Goal: Task Accomplishment & Management: Use online tool/utility

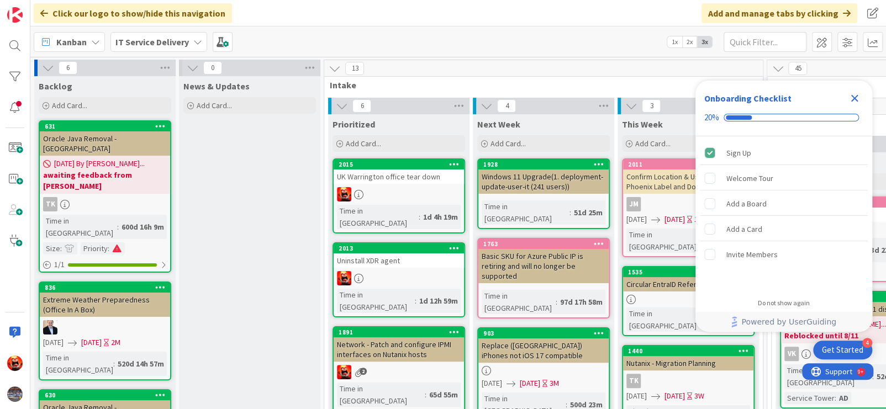
click at [854, 97] on icon "Close Checklist" at bounding box center [854, 98] width 7 height 7
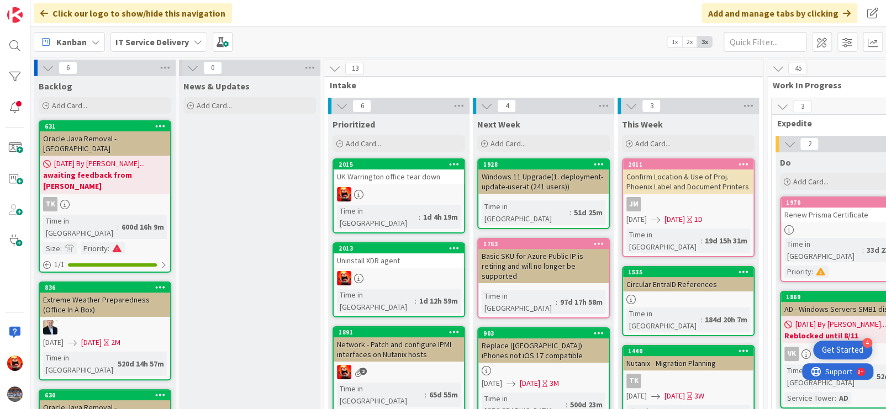
click at [399, 189] on div at bounding box center [399, 194] width 130 height 14
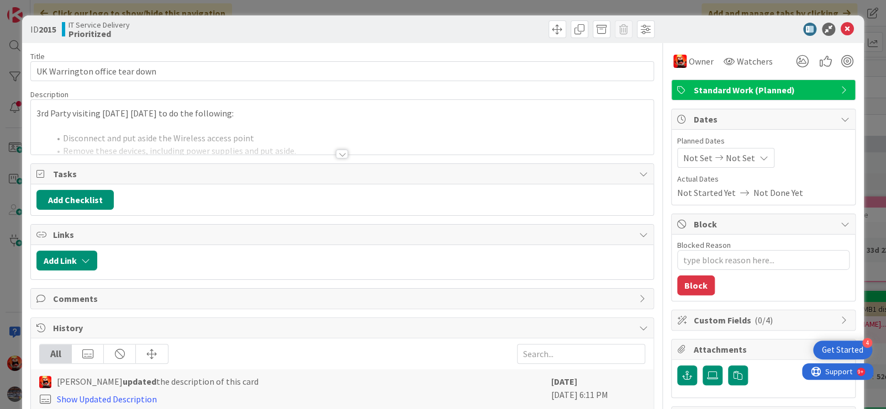
type textarea "x"
click at [726, 160] on span "Not Set" at bounding box center [740, 157] width 29 height 13
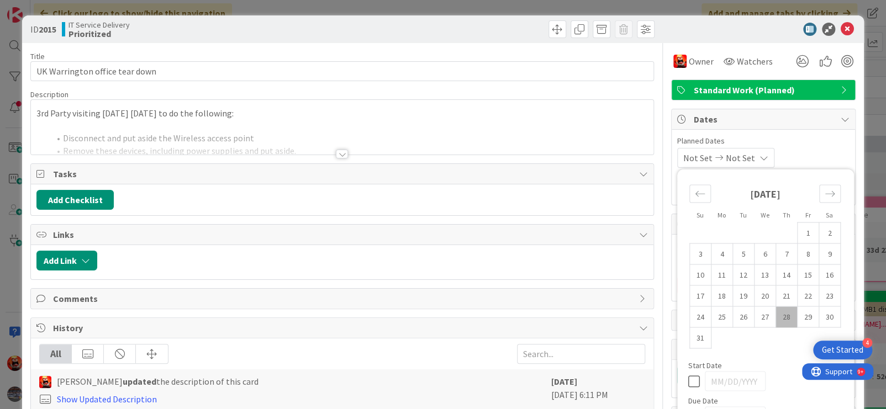
click at [780, 313] on td "28" at bounding box center [786, 317] width 22 height 21
type input "[DATE]"
type textarea "x"
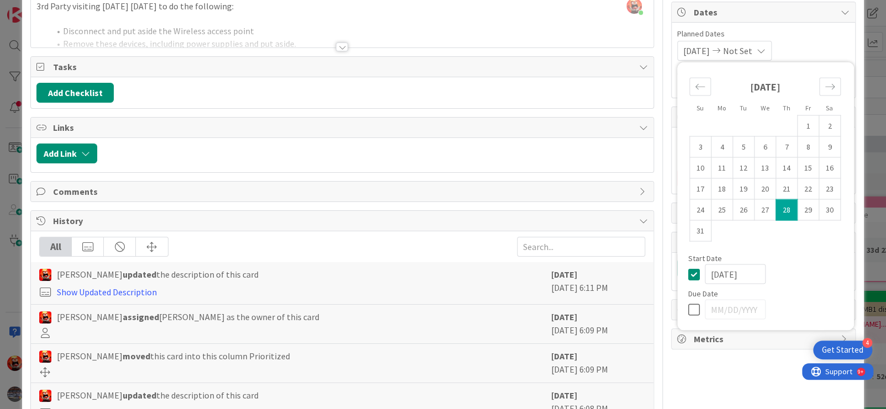
scroll to position [188, 0]
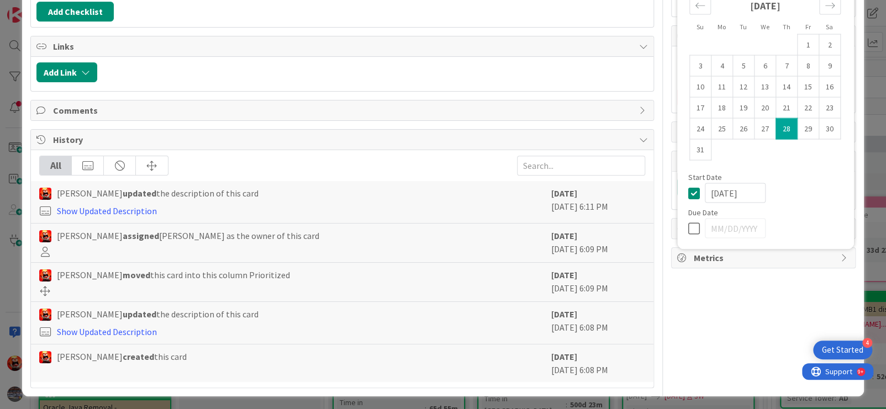
click at [688, 228] on icon at bounding box center [696, 227] width 17 height 13
type input "[DATE]"
click at [726, 226] on input "[DATE]" at bounding box center [735, 228] width 61 height 20
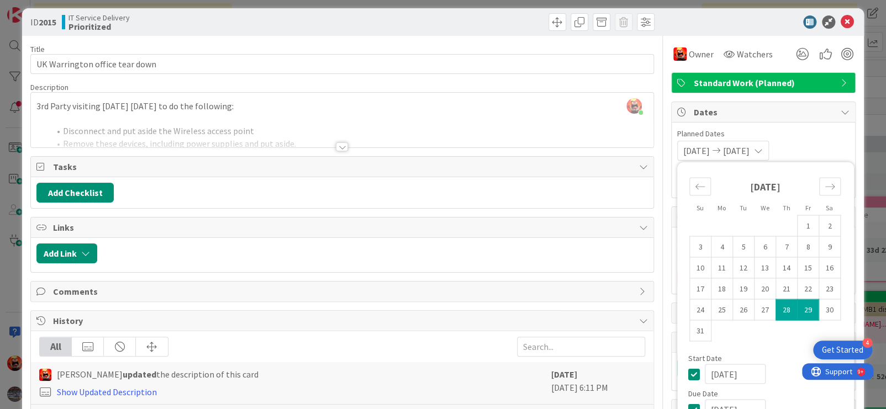
scroll to position [0, 0]
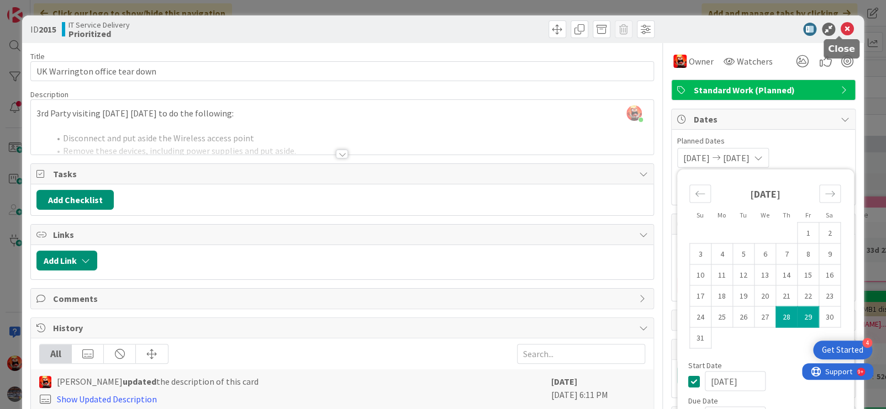
click at [841, 30] on icon at bounding box center [847, 29] width 13 height 13
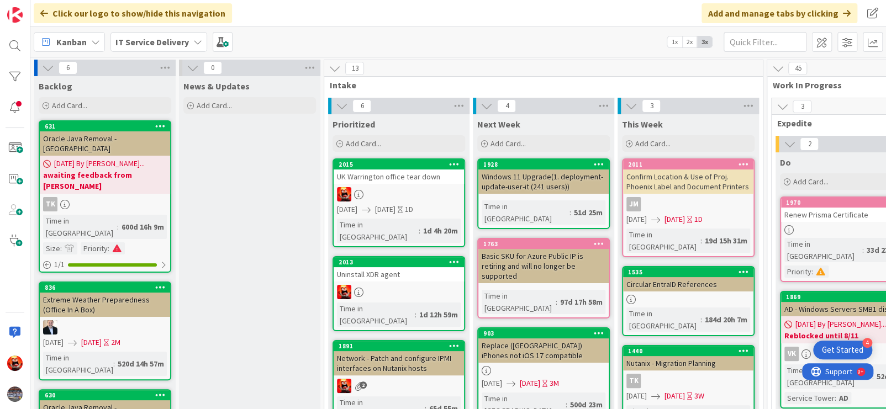
click at [387, 208] on div "[DATE] [DATE] 1D" at bounding box center [400, 210] width 127 height 12
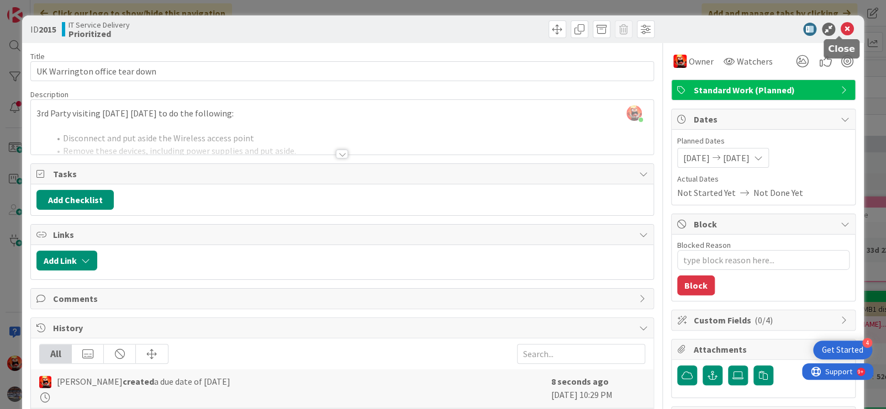
click at [841, 32] on icon at bounding box center [847, 29] width 13 height 13
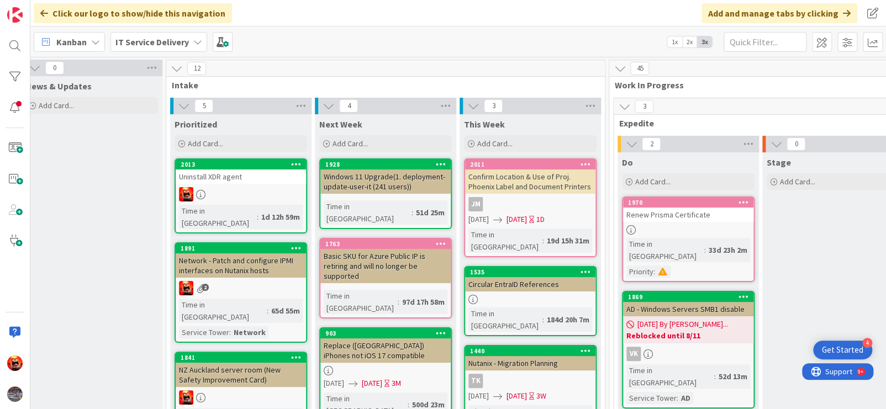
scroll to position [0, 146]
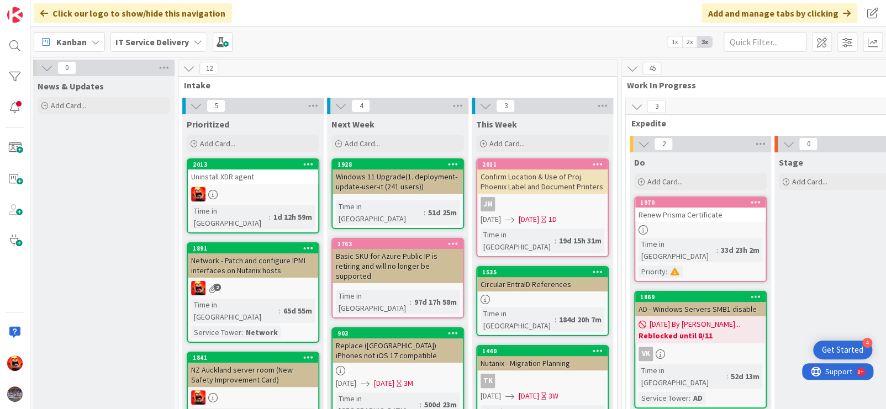
click at [248, 195] on div at bounding box center [253, 194] width 130 height 14
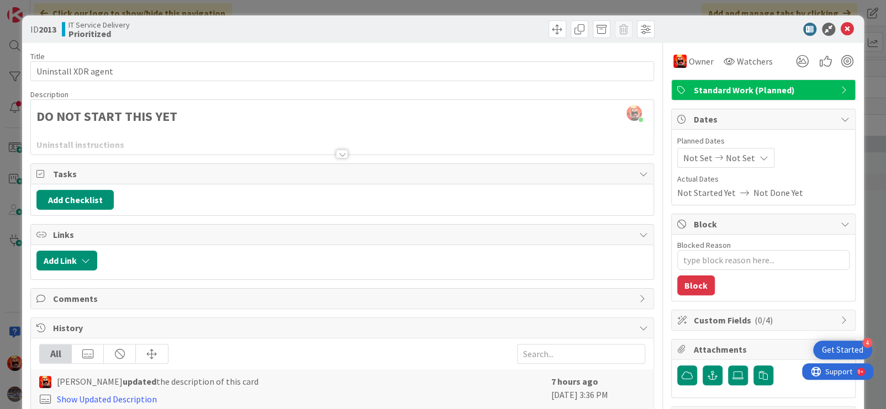
click at [336, 154] on div at bounding box center [342, 154] width 12 height 9
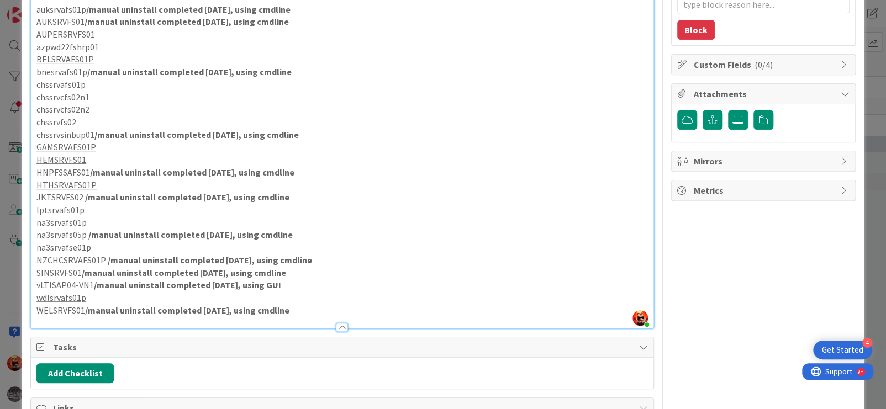
scroll to position [220, 0]
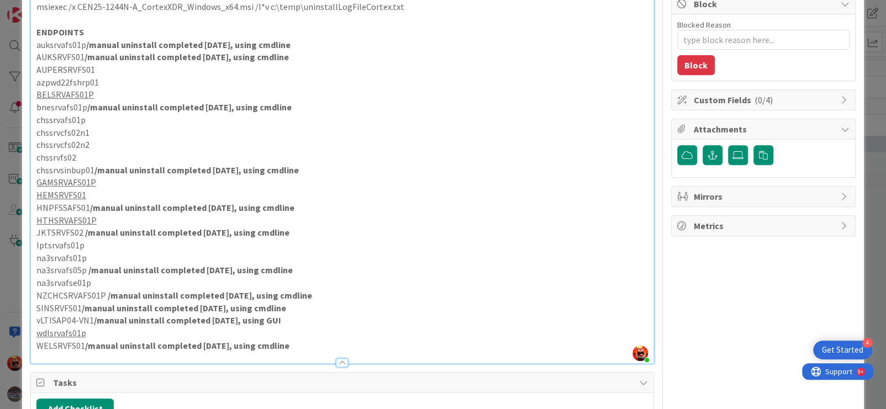
click at [143, 101] on p "BELSRVAFS01P" at bounding box center [341, 94] width 611 height 13
drag, startPoint x: 89, startPoint y: 80, endPoint x: 38, endPoint y: 81, distance: 51.9
click at [38, 76] on p "AUPERSRVFS01" at bounding box center [341, 70] width 611 height 13
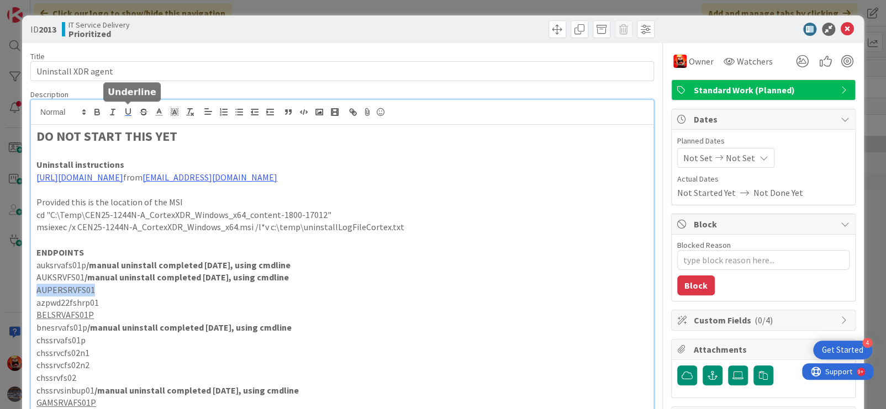
click at [131, 113] on icon "button" at bounding box center [128, 112] width 10 height 10
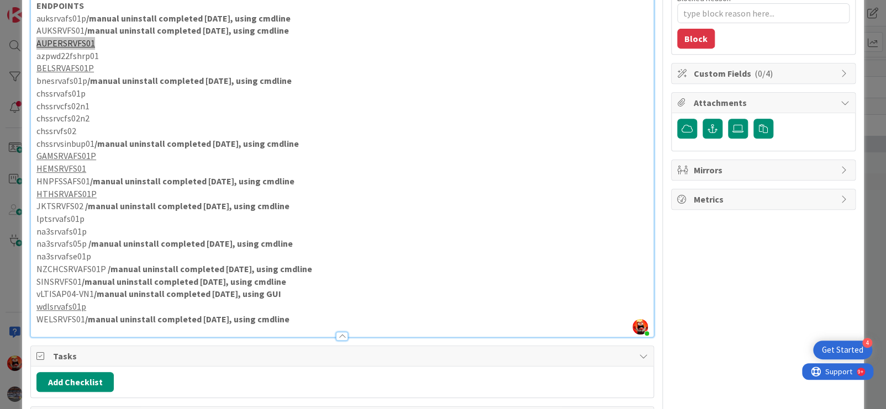
scroll to position [220, 0]
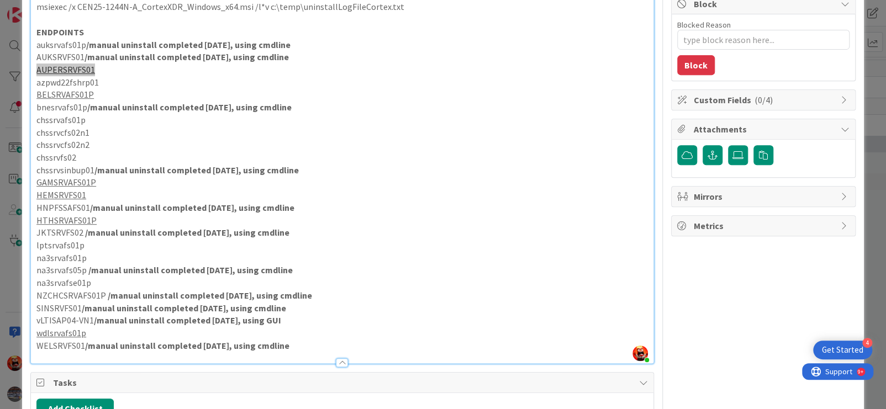
type textarea "x"
click at [159, 139] on p "chssrvcfs02n1" at bounding box center [341, 132] width 611 height 13
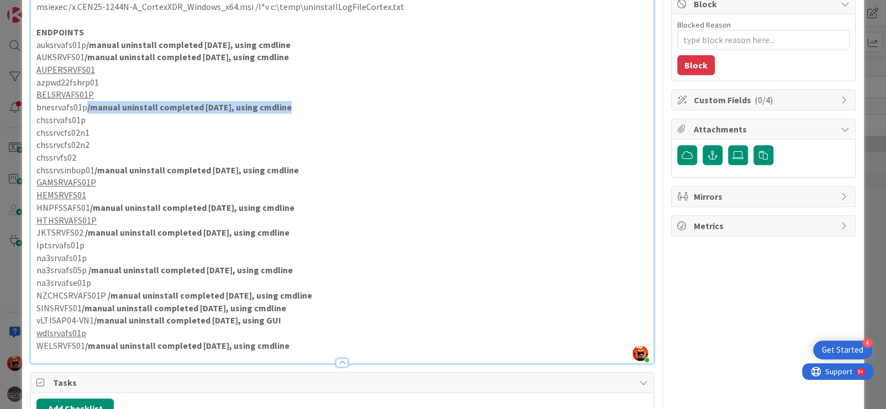
drag, startPoint x: 284, startPoint y: 121, endPoint x: 87, endPoint y: 124, distance: 197.8
click at [87, 114] on p "bnesrvafs01p /manual uninstall completed [DATE], using cmdline" at bounding box center [341, 107] width 611 height 13
copy strong "/manual uninstall completed [DATE], using cmdline"
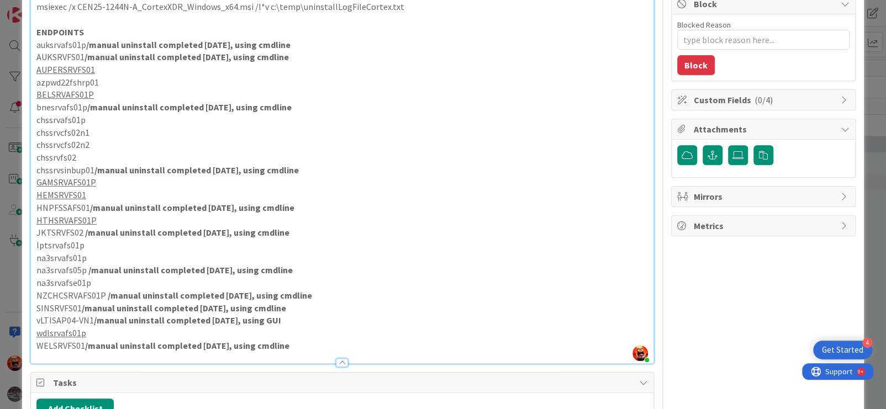
click at [108, 76] on p "AUPERSRVFS01" at bounding box center [341, 70] width 611 height 13
click at [92, 76] on p "AUPERSRVFS01 /manual uninstall completed [DATE], using cmdline" at bounding box center [341, 70] width 611 height 13
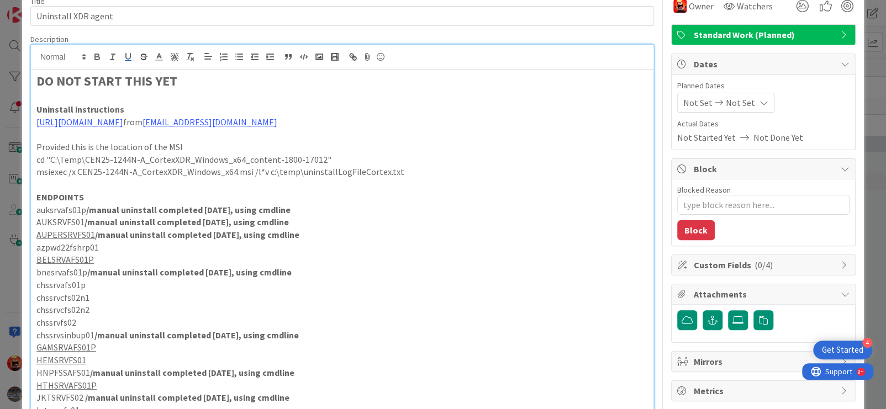
scroll to position [0, 0]
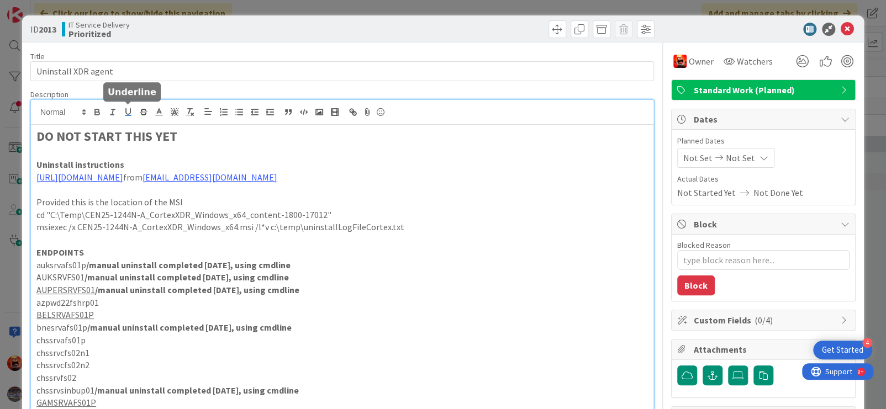
click at [124, 113] on icon "button" at bounding box center [128, 112] width 10 height 10
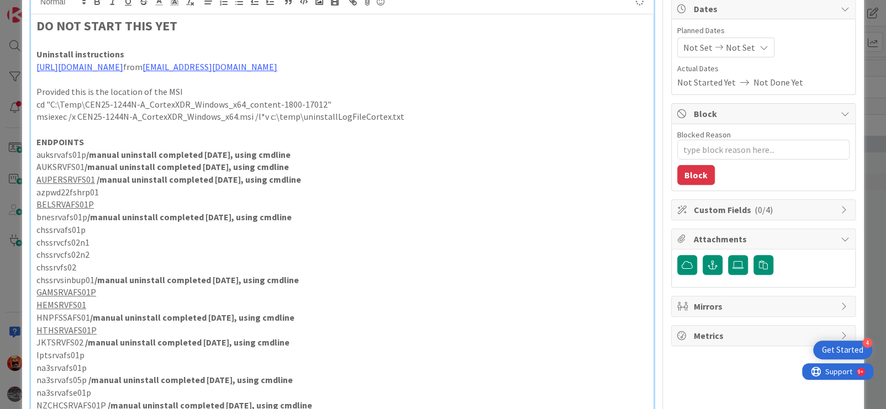
click at [200, 199] on p "azpwd22fshrp01" at bounding box center [341, 192] width 611 height 13
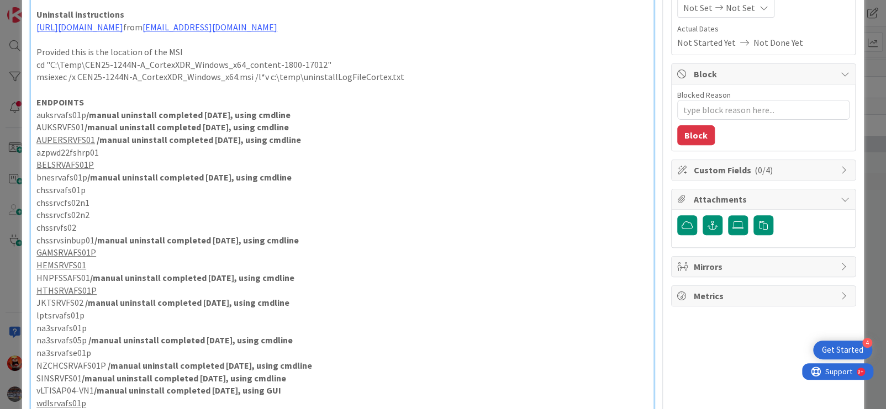
scroll to position [220, 0]
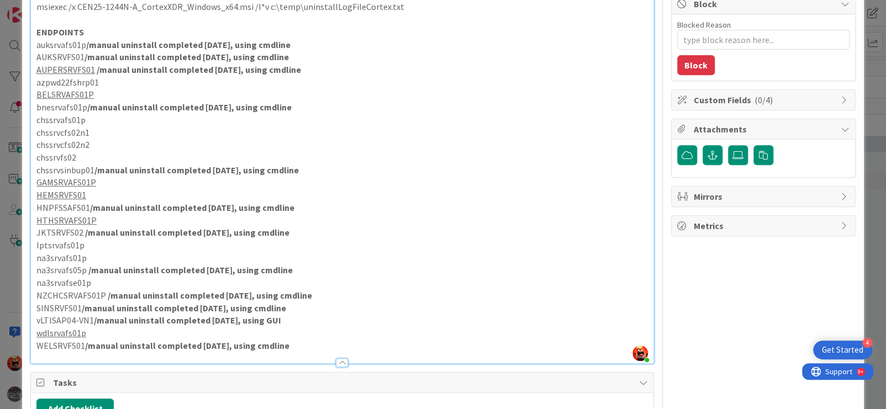
click at [102, 202] on p "HEMSRVFS01" at bounding box center [341, 195] width 611 height 13
click at [85, 202] on p "HEMSRVFS01" at bounding box center [341, 195] width 611 height 13
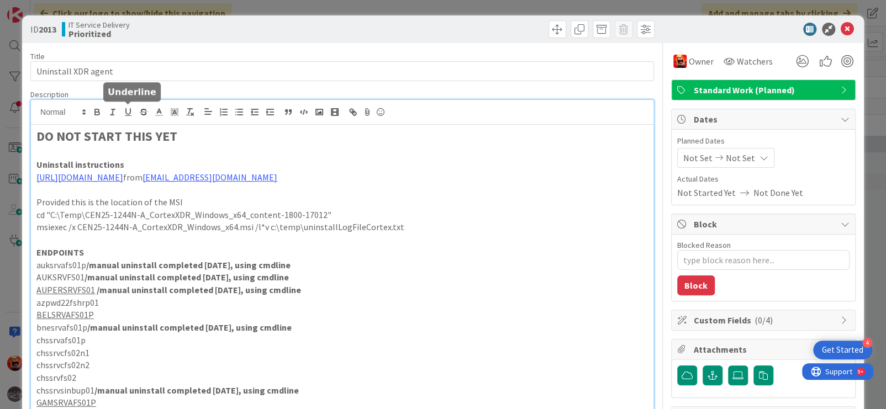
click at [124, 112] on icon "button" at bounding box center [128, 112] width 10 height 10
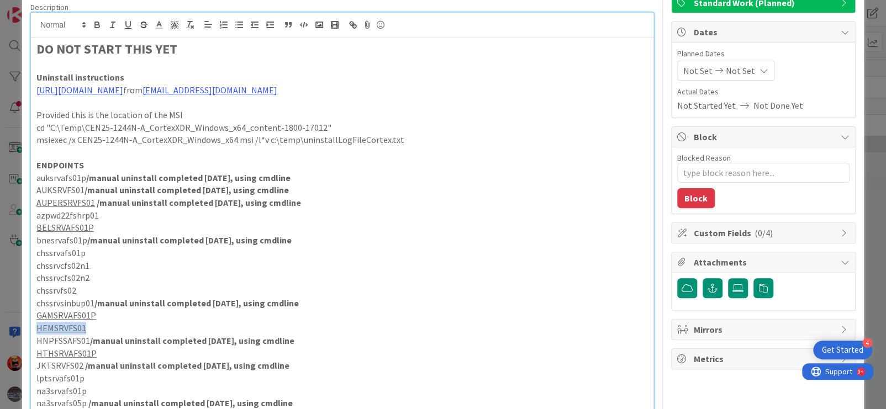
scroll to position [244, 0]
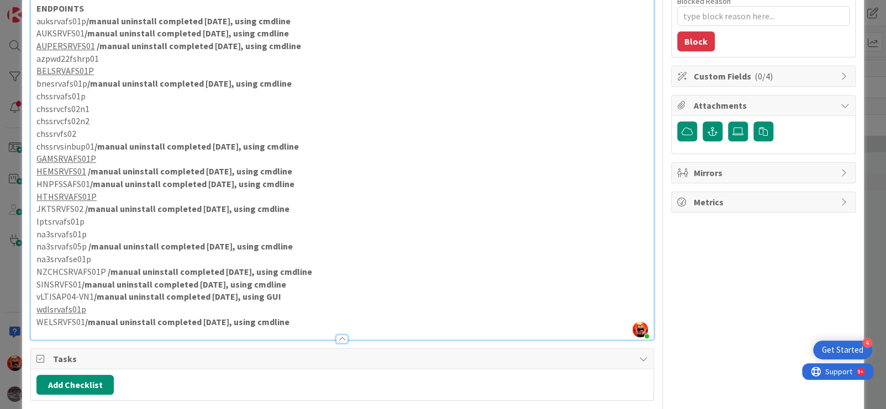
click at [128, 316] on p "wdlsrvafs01p" at bounding box center [341, 309] width 611 height 13
click at [85, 315] on u "wdlsrvafs01p" at bounding box center [61, 309] width 50 height 11
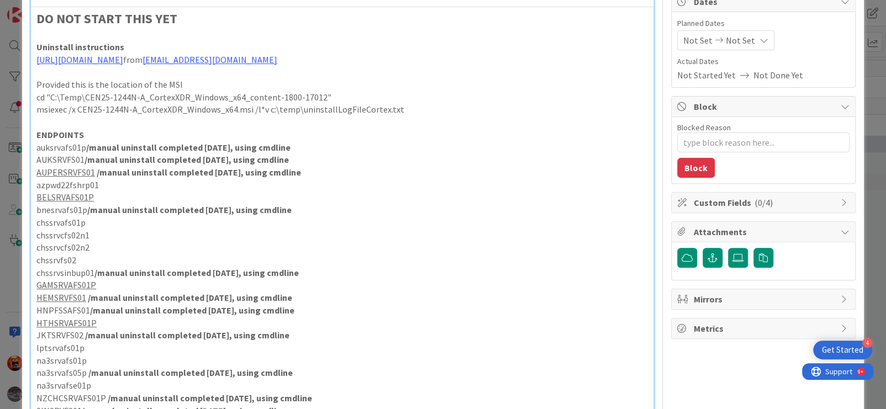
scroll to position [0, 0]
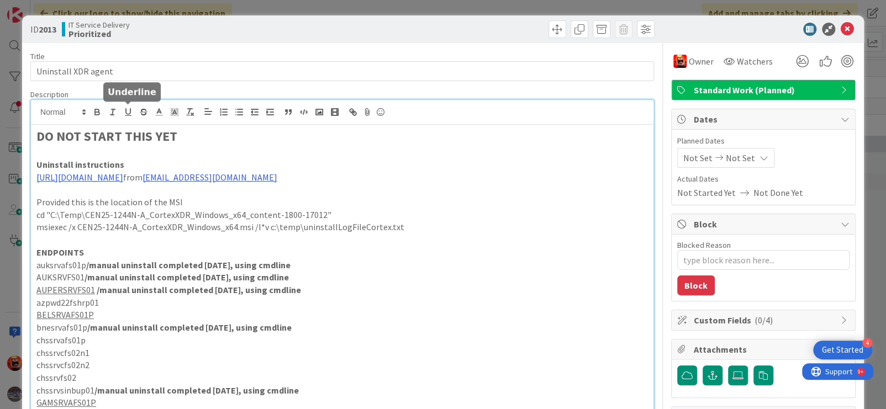
click at [128, 113] on icon "button" at bounding box center [128, 112] width 10 height 10
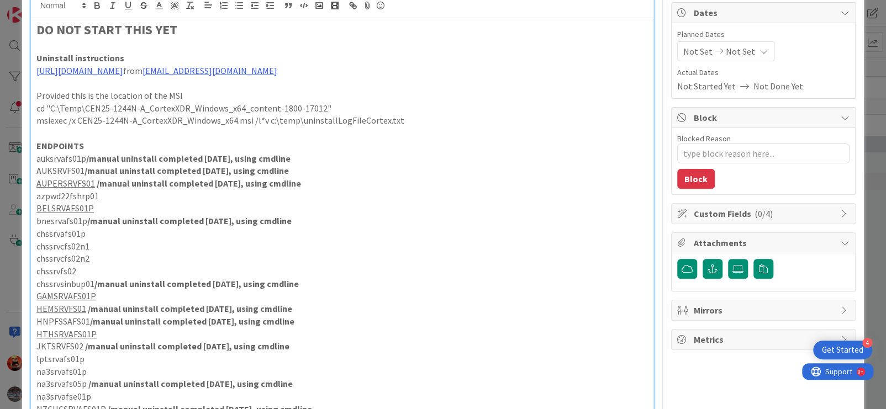
scroll to position [106, 0]
drag, startPoint x: 94, startPoint y: 195, endPoint x: 39, endPoint y: 197, distance: 55.8
click at [39, 191] on p "AUPERSRVFS01 /manual uninstall completed [DATE], using cmdline" at bounding box center [341, 184] width 611 height 13
drag, startPoint x: 35, startPoint y: 197, endPoint x: 92, endPoint y: 197, distance: 56.9
click at [92, 197] on div "DO NOT START THIS YET Uninstall instructions [URL][DOMAIN_NAME] from [EMAIL_ADD…" at bounding box center [342, 248] width 622 height 459
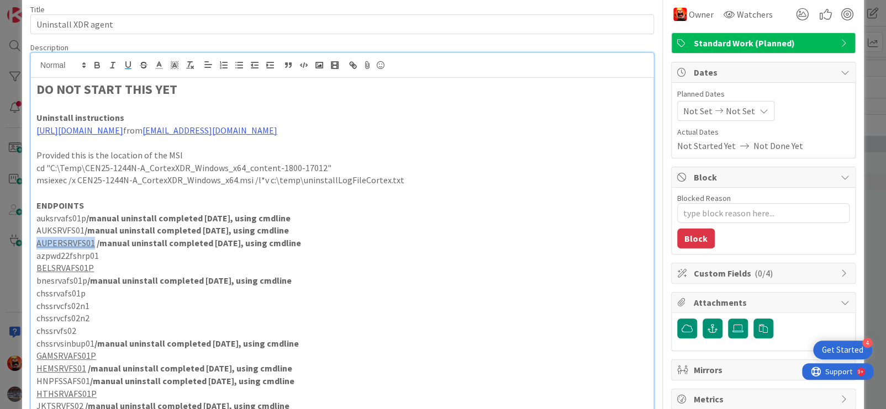
scroll to position [0, 0]
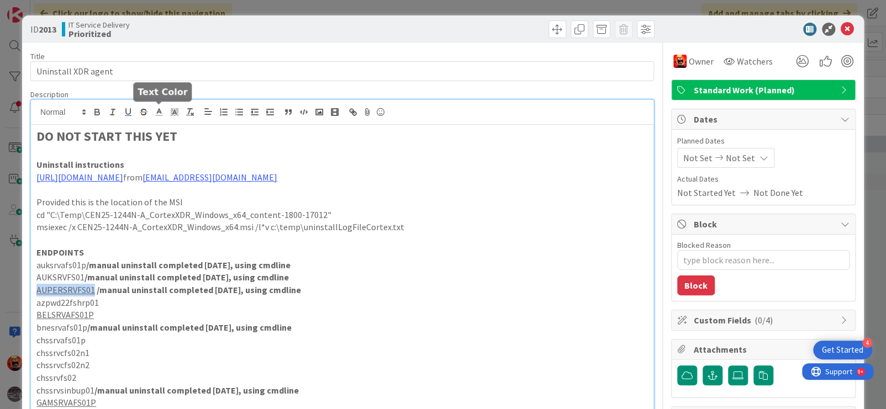
click at [162, 112] on icon at bounding box center [159, 112] width 10 height 10
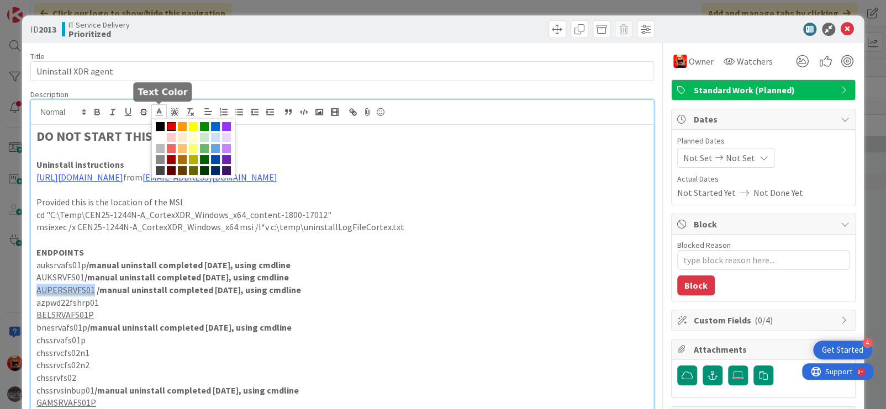
click at [172, 126] on span at bounding box center [171, 126] width 9 height 9
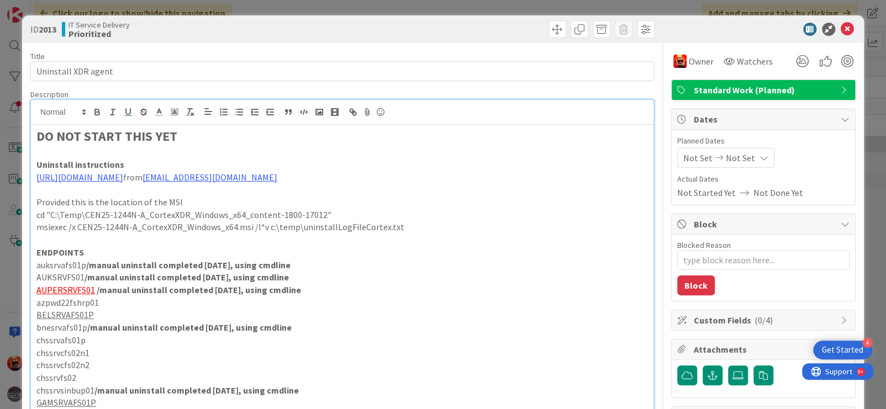
click at [293, 259] on p "ENDPOINTS" at bounding box center [341, 252] width 611 height 13
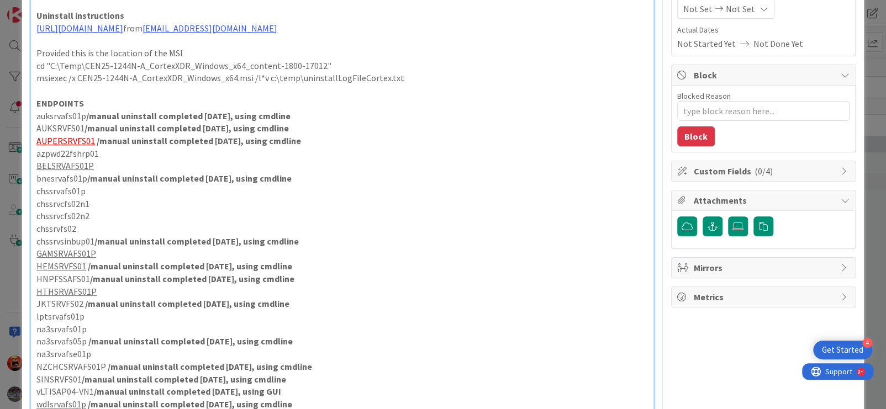
scroll to position [165, 0]
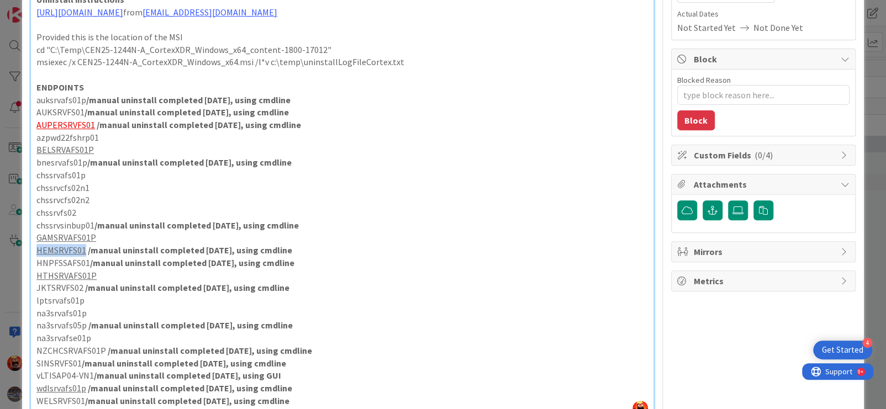
drag, startPoint x: 82, startPoint y: 262, endPoint x: 34, endPoint y: 262, distance: 47.5
click at [34, 262] on div "DO NOT START THIS YET Uninstall instructions [URL][DOMAIN_NAME] from [EMAIL_ADD…" at bounding box center [342, 189] width 622 height 459
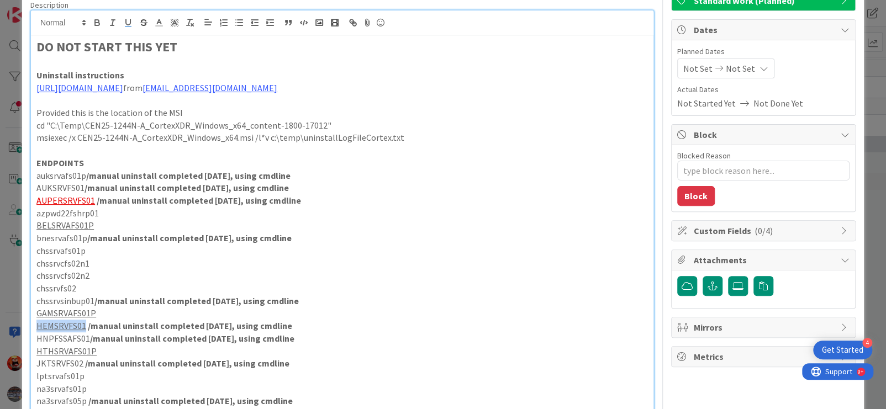
scroll to position [0, 0]
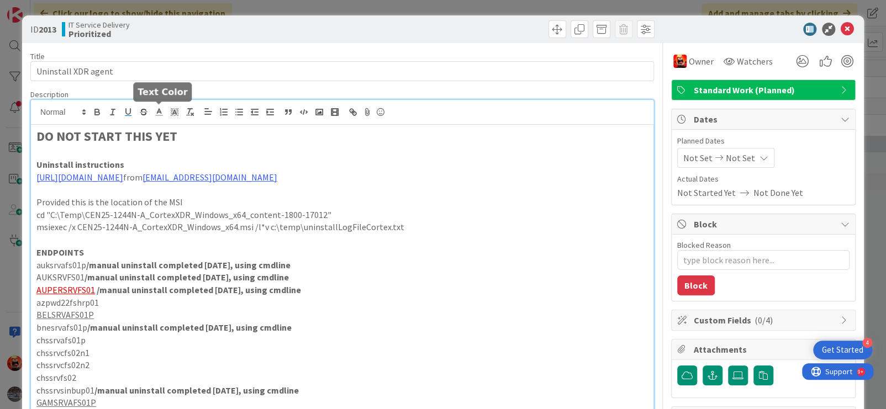
click at [159, 112] on icon at bounding box center [159, 112] width 10 height 10
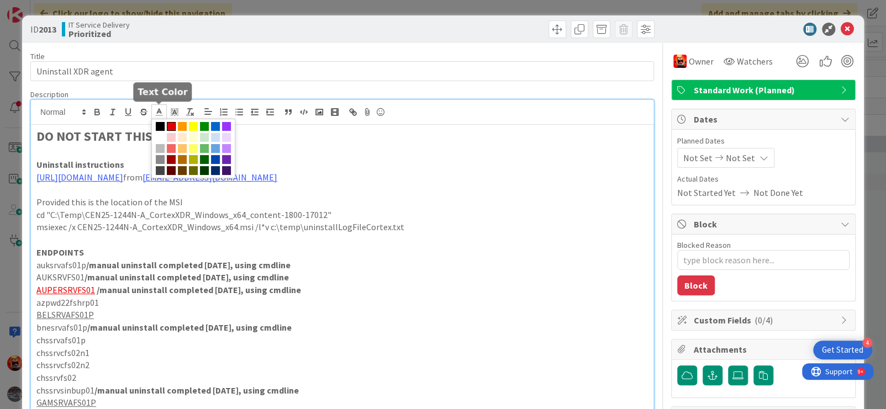
click at [170, 128] on span at bounding box center [171, 126] width 9 height 9
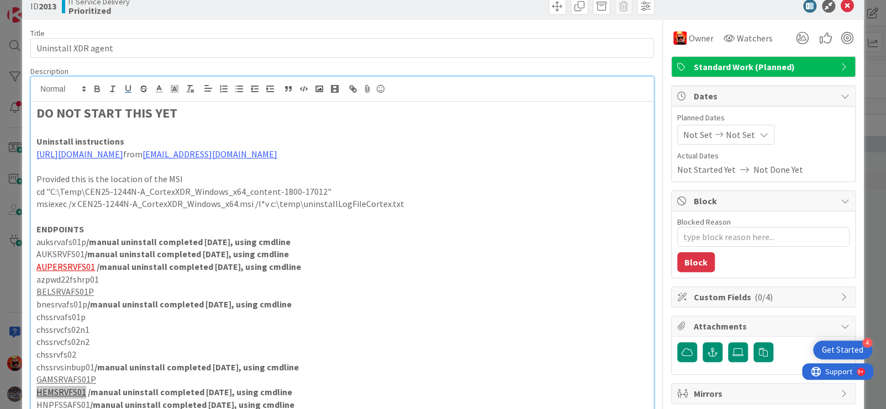
scroll to position [78, 0]
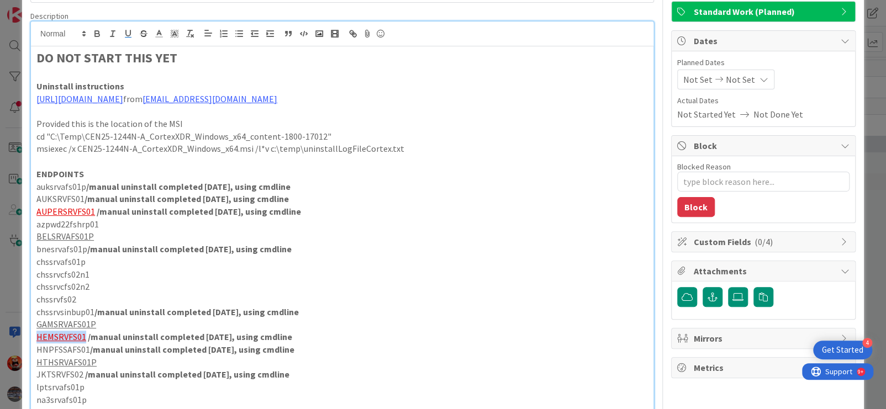
click at [133, 318] on strong "/manual uninstall completed [DATE], using cmdline" at bounding box center [196, 312] width 204 height 11
drag, startPoint x: 83, startPoint y: 349, endPoint x: 35, endPoint y: 347, distance: 48.1
click at [35, 347] on div "DO NOT START THIS YET Uninstall instructions [URL][DOMAIN_NAME] from [EMAIL_ADD…" at bounding box center [342, 275] width 622 height 459
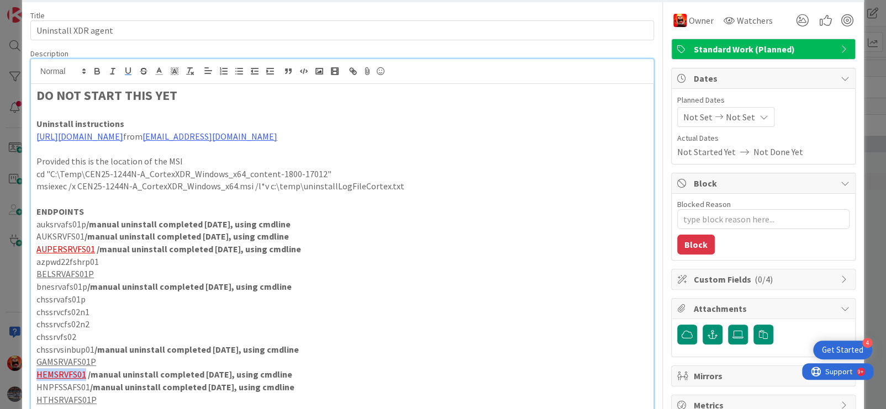
scroll to position [23, 0]
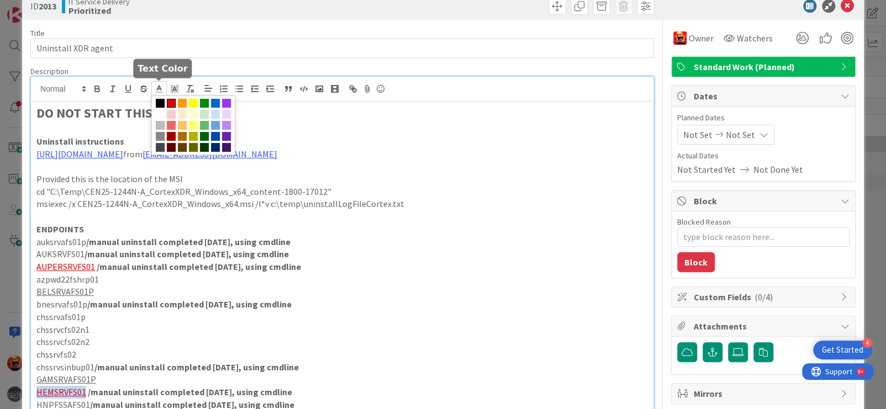
click at [161, 90] on icon at bounding box center [159, 89] width 10 height 10
click at [159, 103] on span at bounding box center [160, 103] width 9 height 9
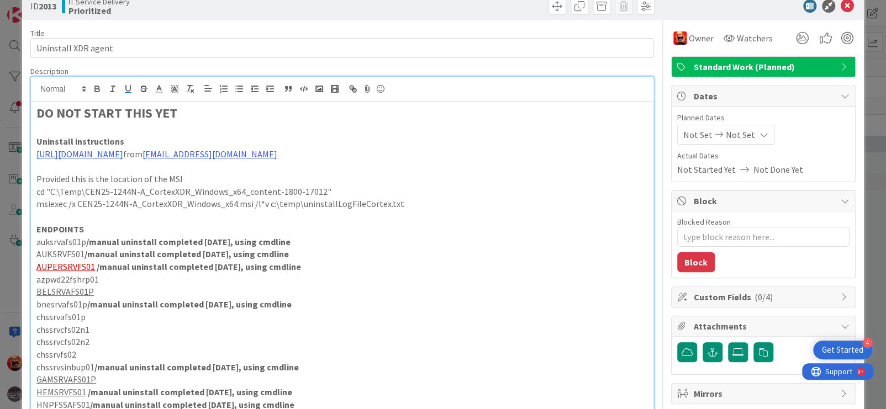
click at [312, 210] on p "msiexec /x CEN25-1244N-A_CortexXDR_Windows_x64.msi /l*v c:\temp\uninstallLogFil…" at bounding box center [341, 204] width 611 height 13
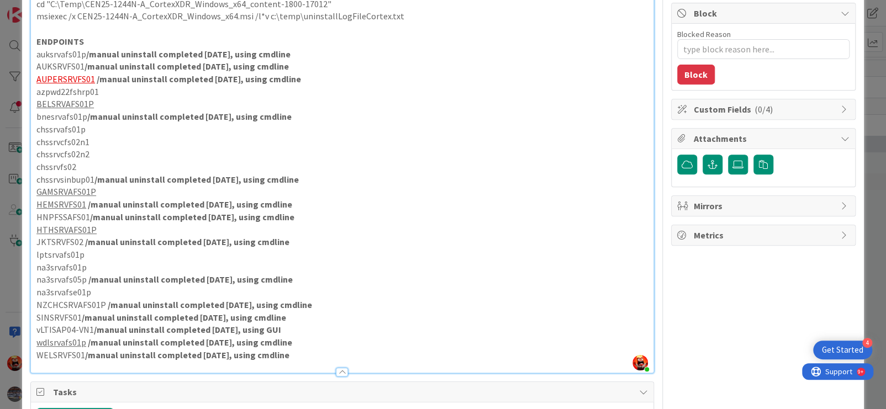
scroll to position [244, 0]
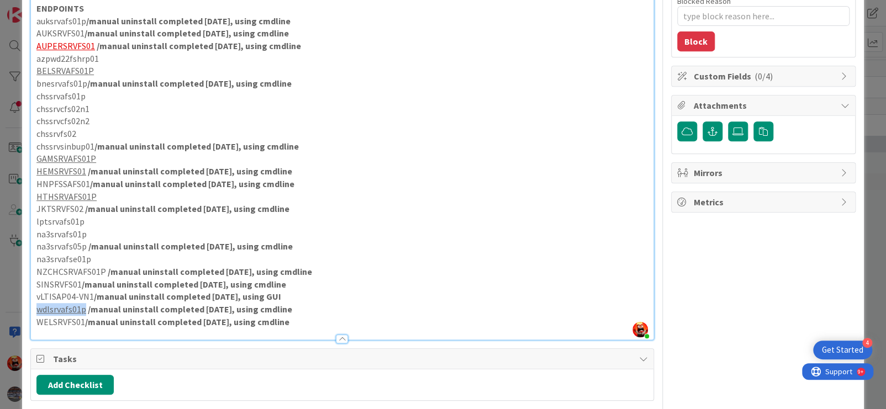
drag, startPoint x: 85, startPoint y: 323, endPoint x: 39, endPoint y: 323, distance: 45.8
click at [39, 316] on p "wdlsrvafs01p /manual uninstall completed [DATE], using cmdline" at bounding box center [341, 309] width 611 height 13
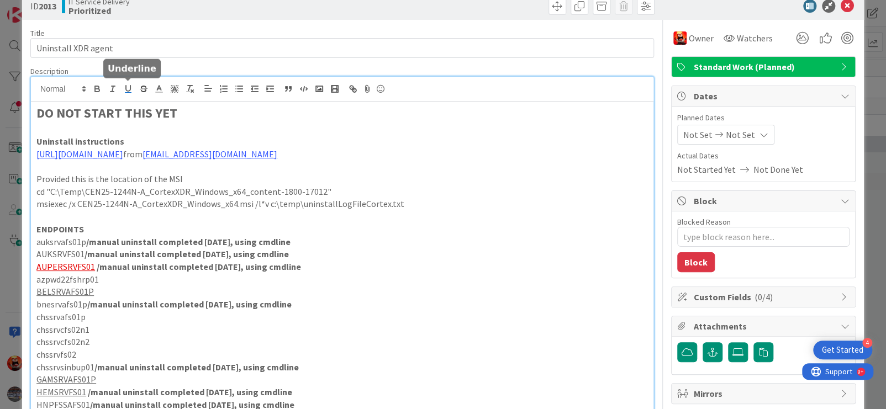
click at [124, 91] on icon "button" at bounding box center [128, 89] width 10 height 10
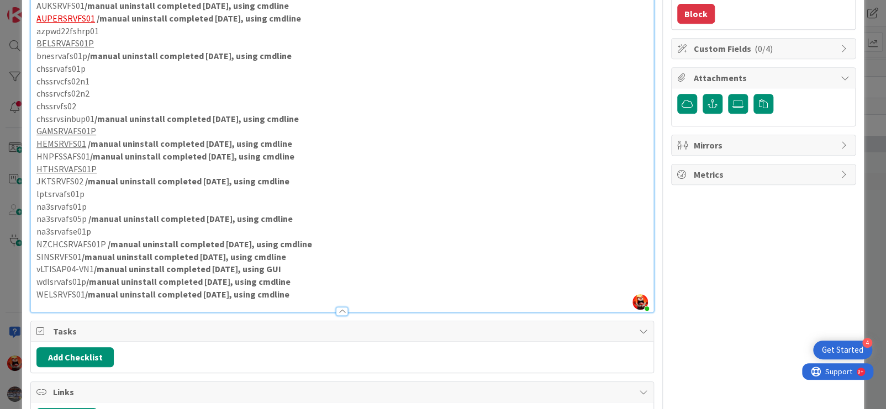
scroll to position [272, 0]
click at [341, 225] on p "na3srvafs05p /manual uninstall completed [DATE], using cmdline" at bounding box center [341, 218] width 611 height 13
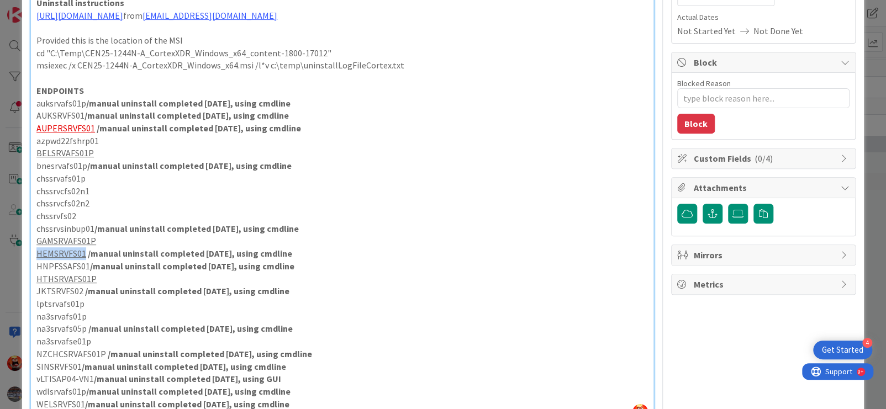
drag, startPoint x: 85, startPoint y: 266, endPoint x: 38, endPoint y: 265, distance: 47.0
click at [38, 260] on p "HEMSRVFS01 /manual uninstall completed [DATE], using cmdline" at bounding box center [341, 253] width 611 height 13
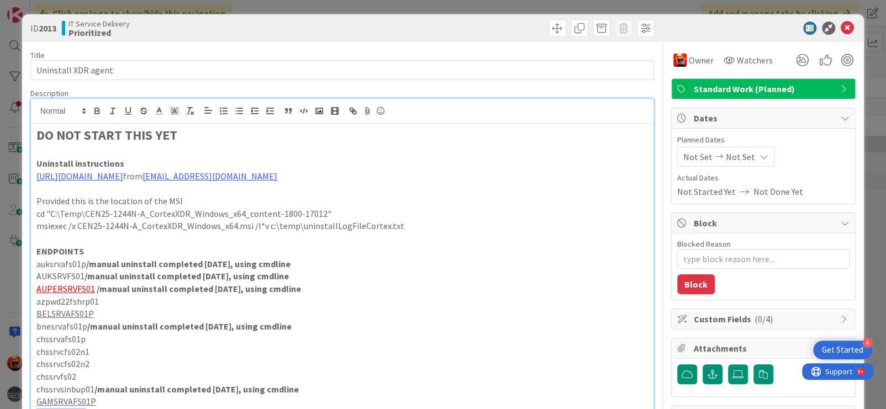
scroll to position [0, 0]
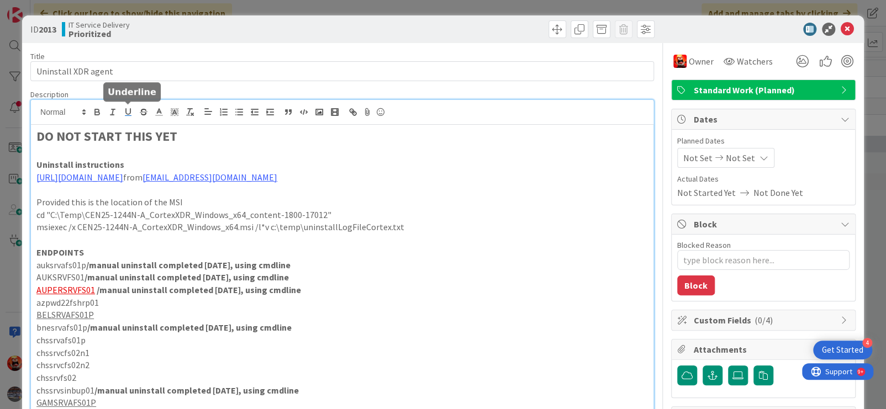
click at [124, 110] on icon "button" at bounding box center [128, 112] width 10 height 10
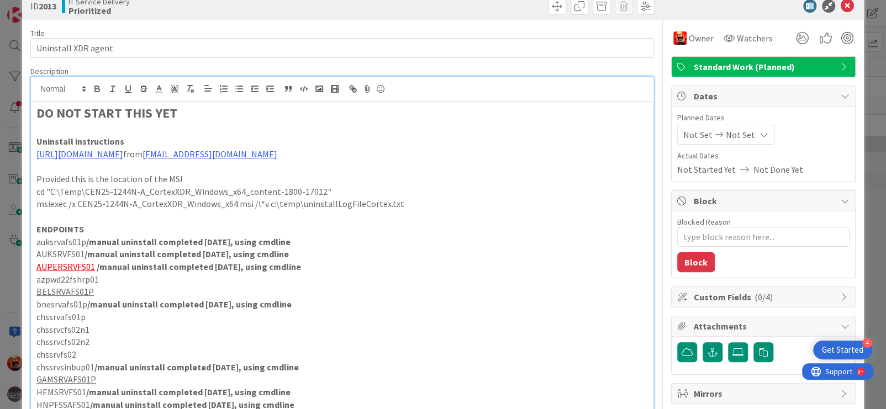
click at [321, 260] on p "AUKSRVFS01 /manual uninstall completed [DATE], using cmdline" at bounding box center [341, 254] width 611 height 13
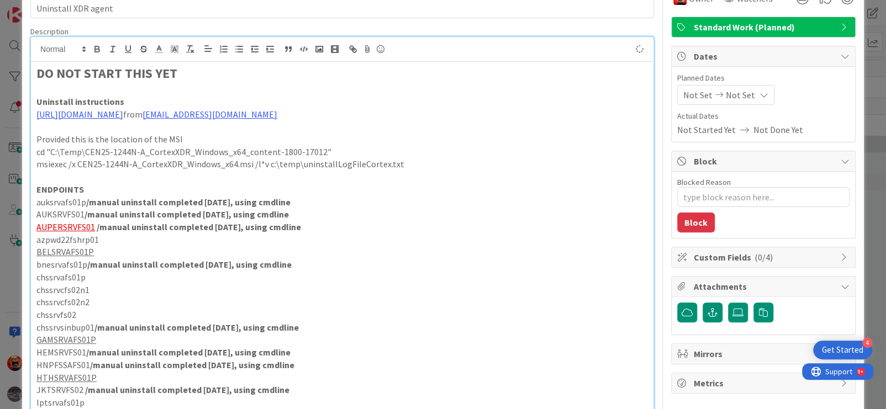
scroll to position [78, 0]
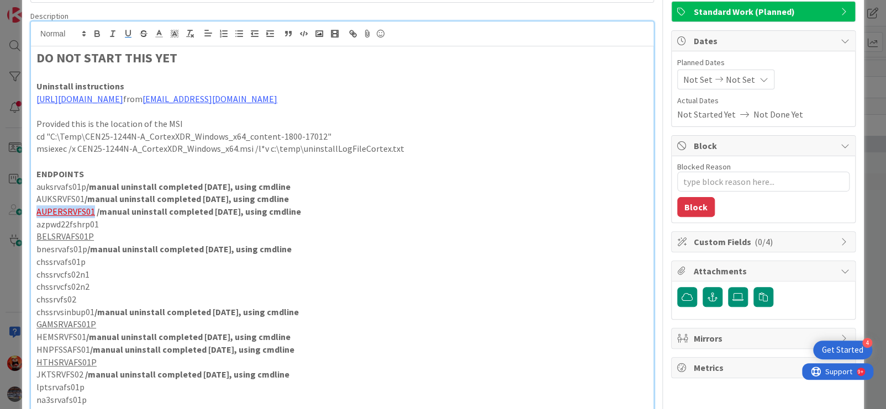
drag, startPoint x: 92, startPoint y: 224, endPoint x: 39, endPoint y: 220, distance: 53.2
click at [38, 217] on u "AUPERSRVFS01" at bounding box center [65, 211] width 59 height 11
click at [161, 34] on icon at bounding box center [159, 34] width 10 height 10
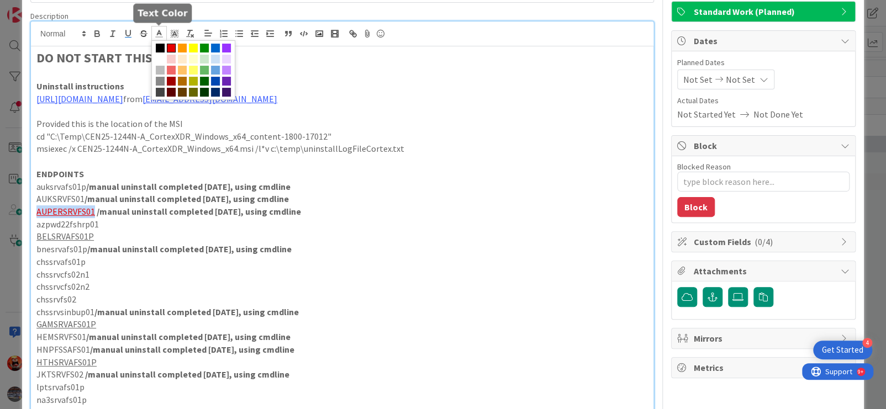
click at [161, 45] on span at bounding box center [160, 48] width 9 height 9
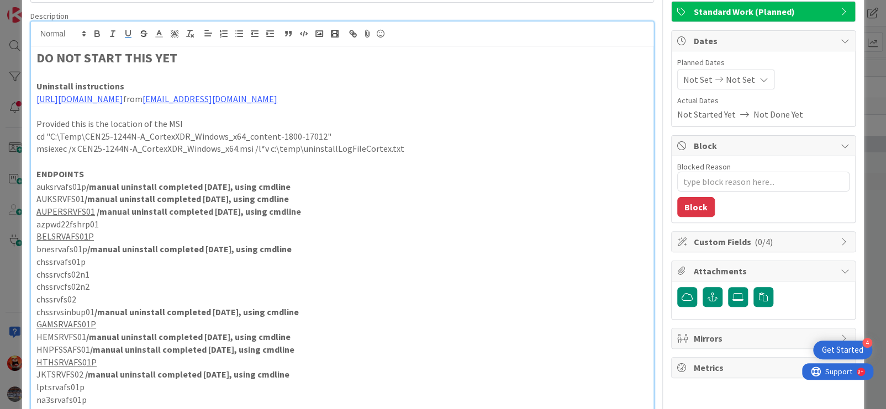
click at [404, 254] on p "bnesrvafs01p /manual uninstall completed [DATE], using cmdline" at bounding box center [341, 249] width 611 height 13
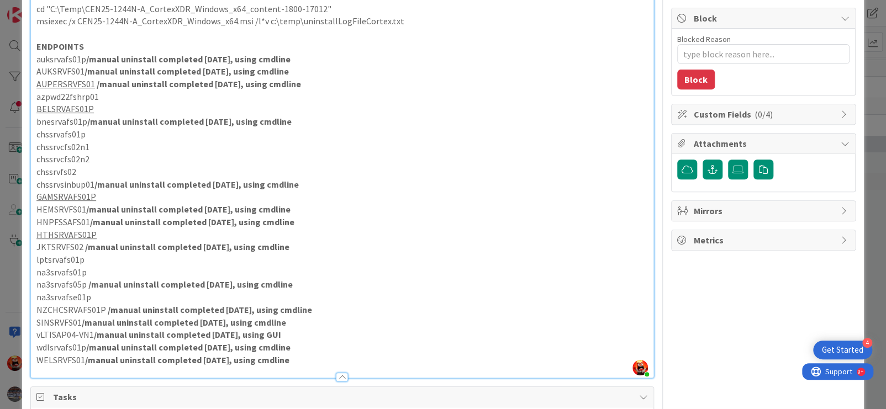
type textarea "x"
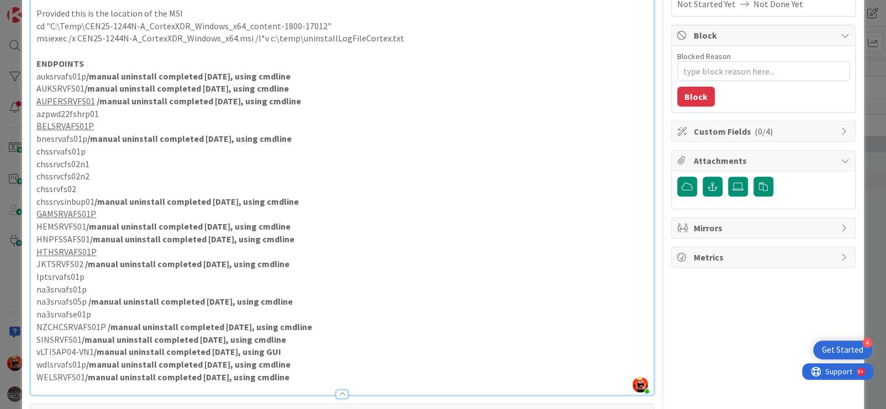
scroll to position [244, 0]
